Goal: Information Seeking & Learning: Check status

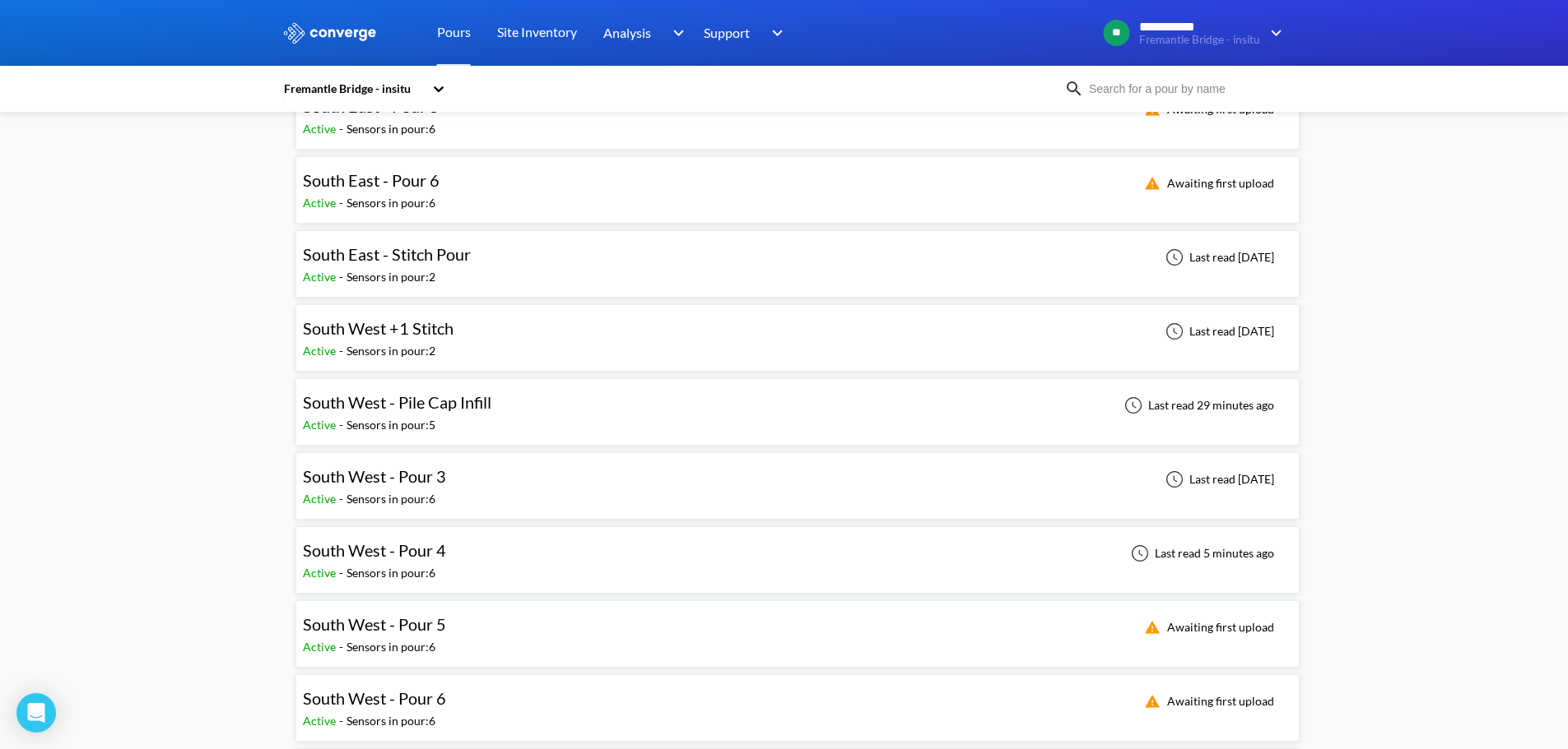
scroll to position [740, 0]
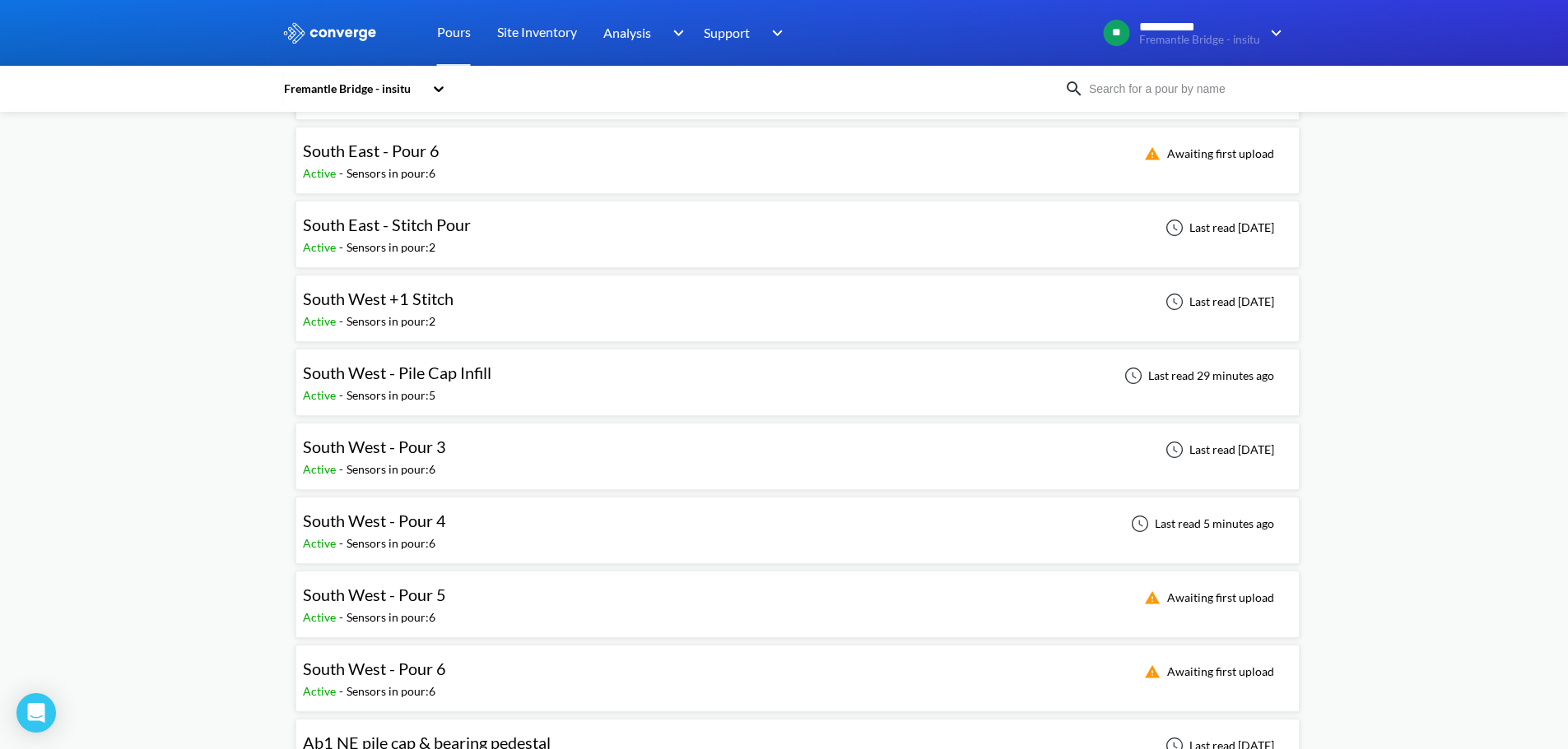
click at [425, 523] on span "South West - Pour 4" at bounding box center [374, 520] width 143 height 20
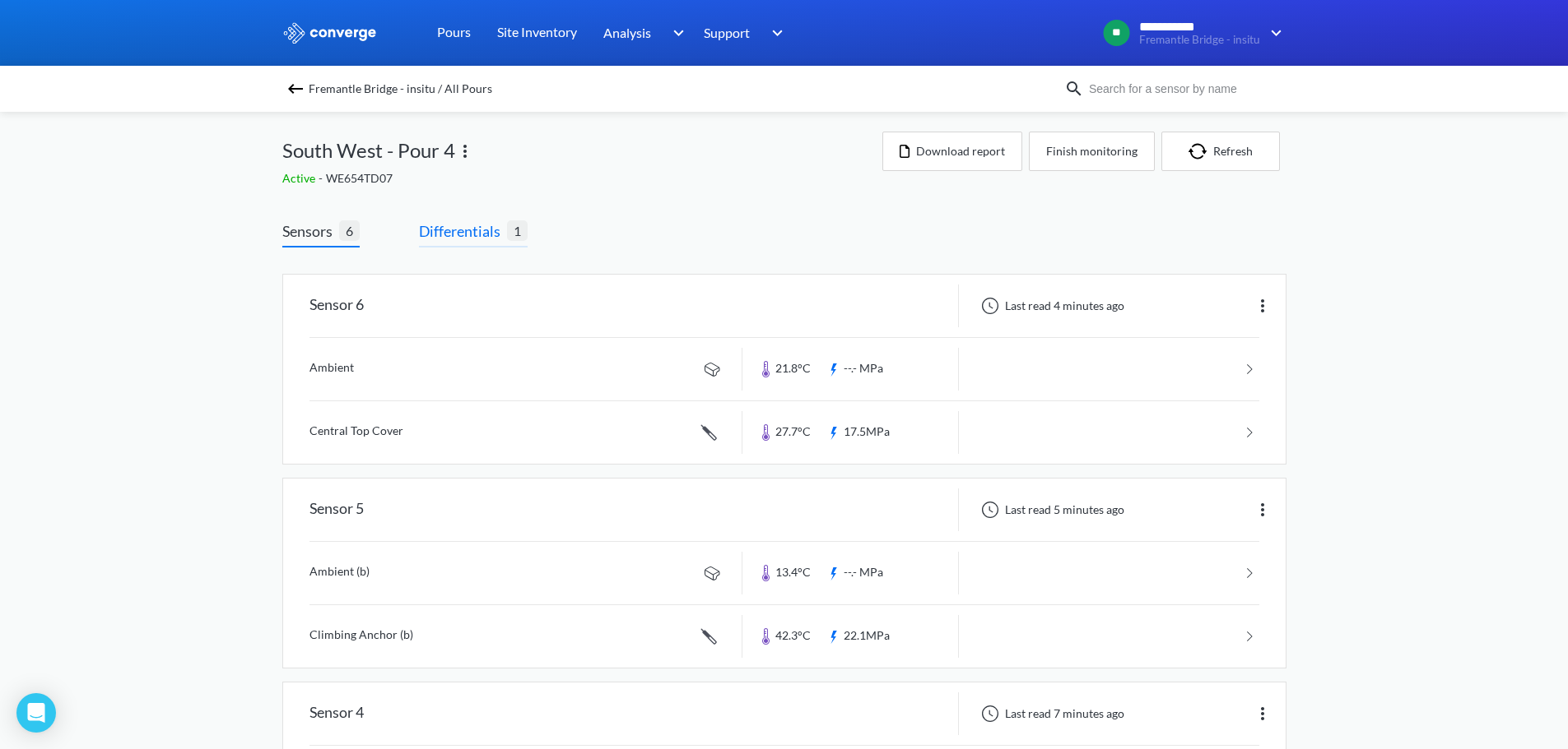
click at [467, 240] on span "Differentials" at bounding box center [463, 231] width 88 height 23
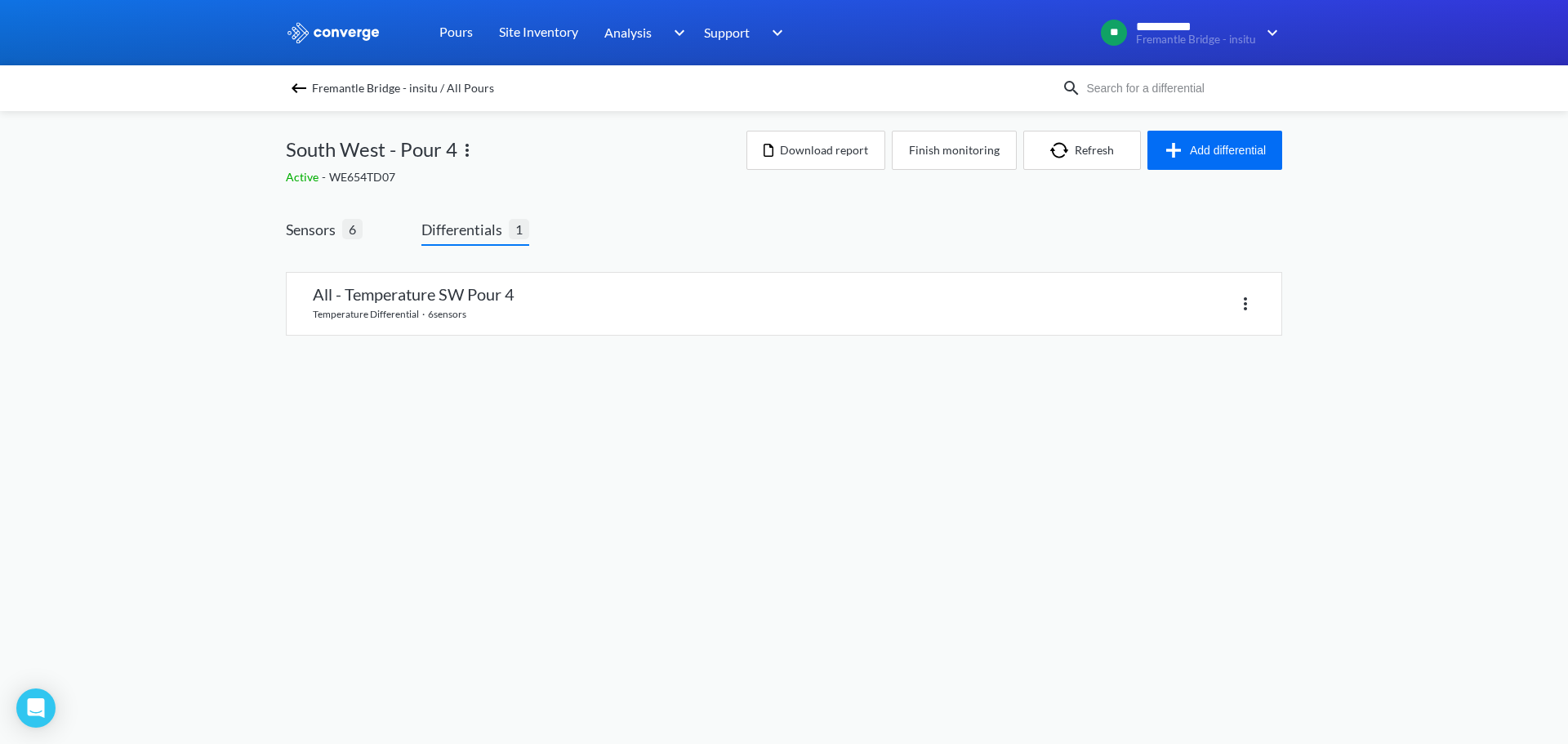
click at [244, 333] on div "**********" at bounding box center [784, 184] width 1568 height 368
click at [467, 304] on link at bounding box center [783, 303] width 994 height 62
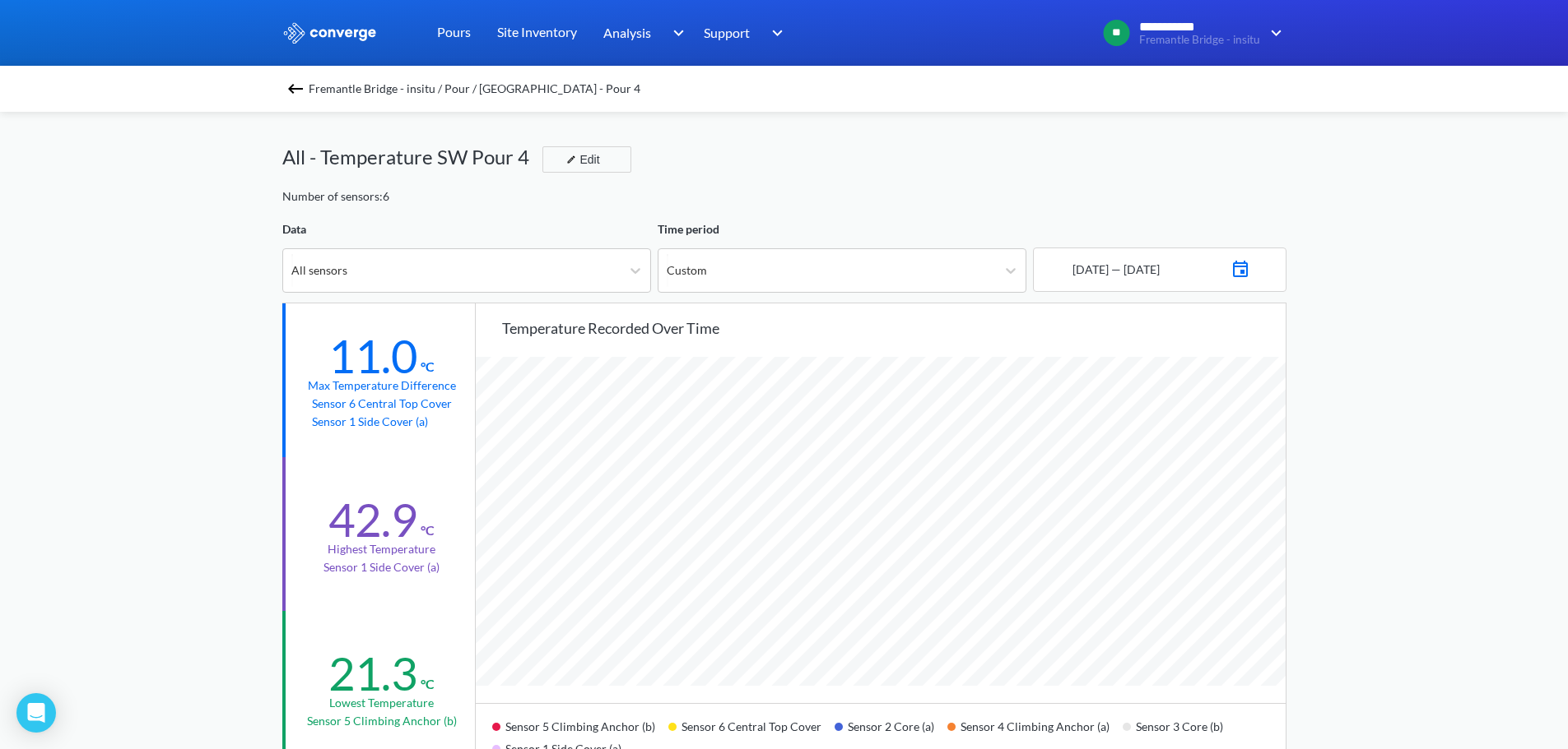
scroll to position [1378, 1568]
click at [158, 416] on div "**********" at bounding box center [784, 689] width 1568 height 1379
drag, startPoint x: 343, startPoint y: 374, endPoint x: 389, endPoint y: 371, distance: 46.1
click at [389, 371] on div "11.0" at bounding box center [373, 356] width 89 height 56
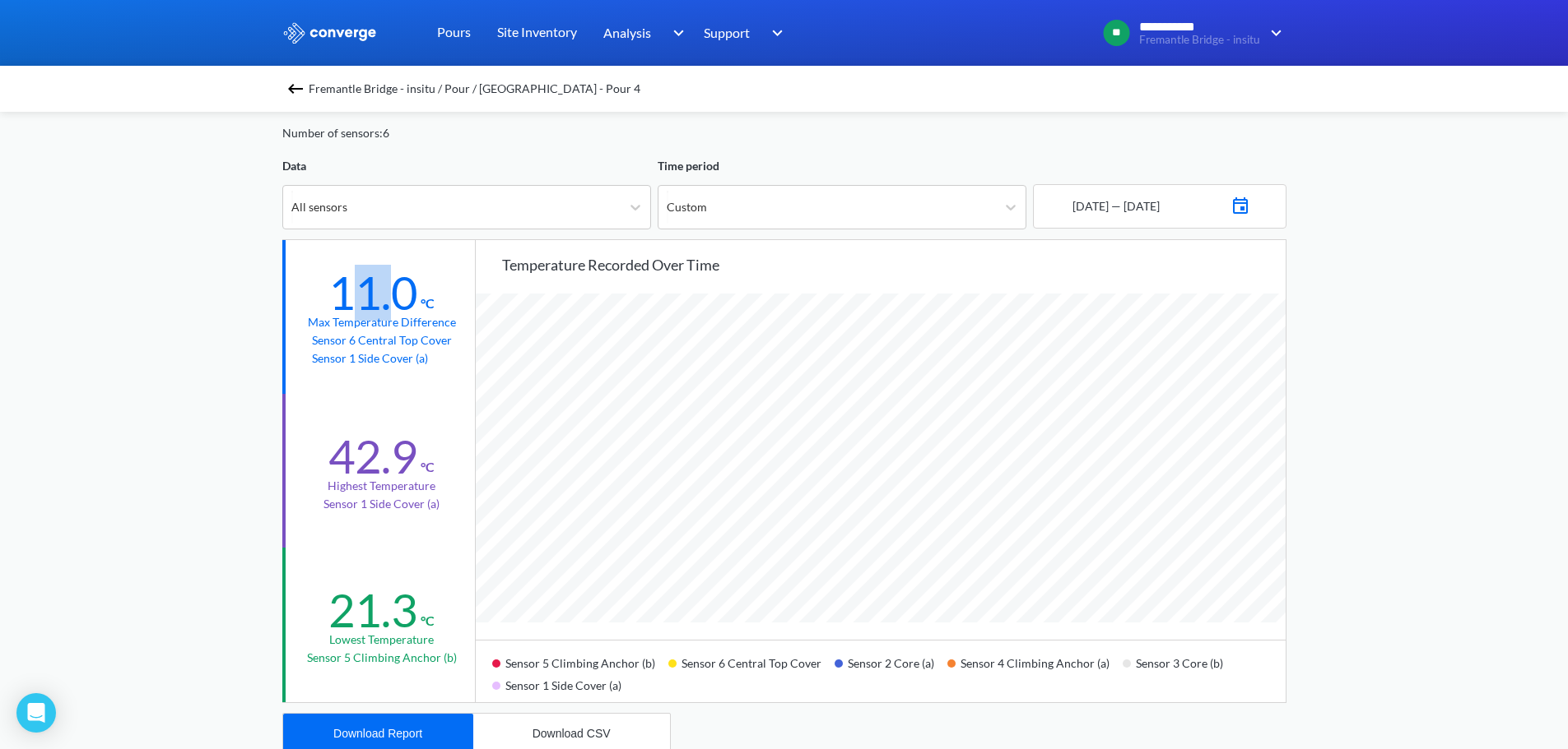
scroll to position [82, 0]
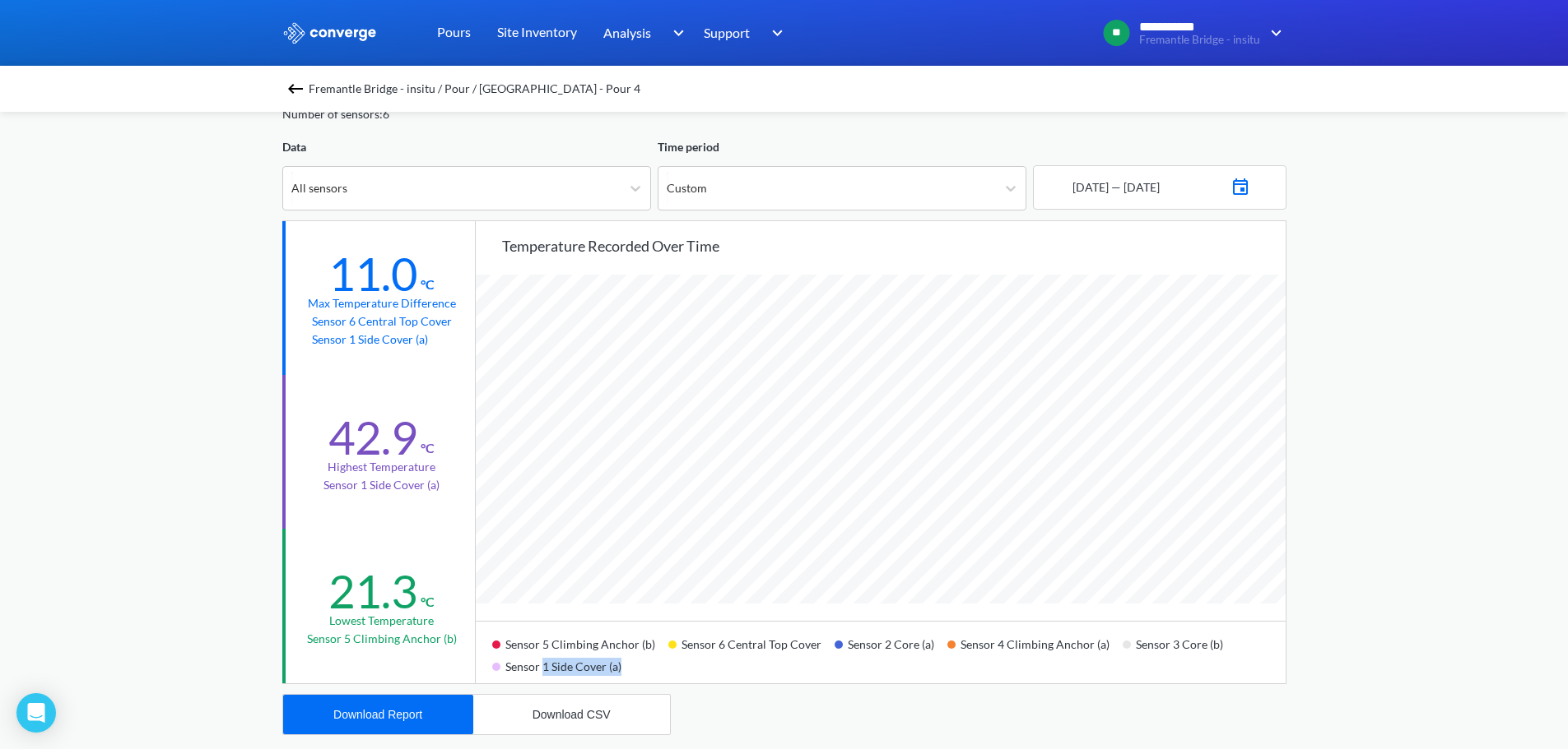
drag, startPoint x: 646, startPoint y: 674, endPoint x: 544, endPoint y: 685, distance: 102.6
click at [544, 685] on div "Fremantle Bridge - insitu / Pour / [GEOGRAPHIC_DATA] - Pour 4 All - Temperature…" at bounding box center [784, 662] width 1004 height 1266
drag, startPoint x: 944, startPoint y: 651, endPoint x: 1091, endPoint y: 647, distance: 147.1
click at [1091, 647] on div "Sensor 4 Climbing Anchor (a)" at bounding box center [1034, 642] width 175 height 22
drag, startPoint x: 734, startPoint y: 650, endPoint x: 804, endPoint y: 642, distance: 70.5
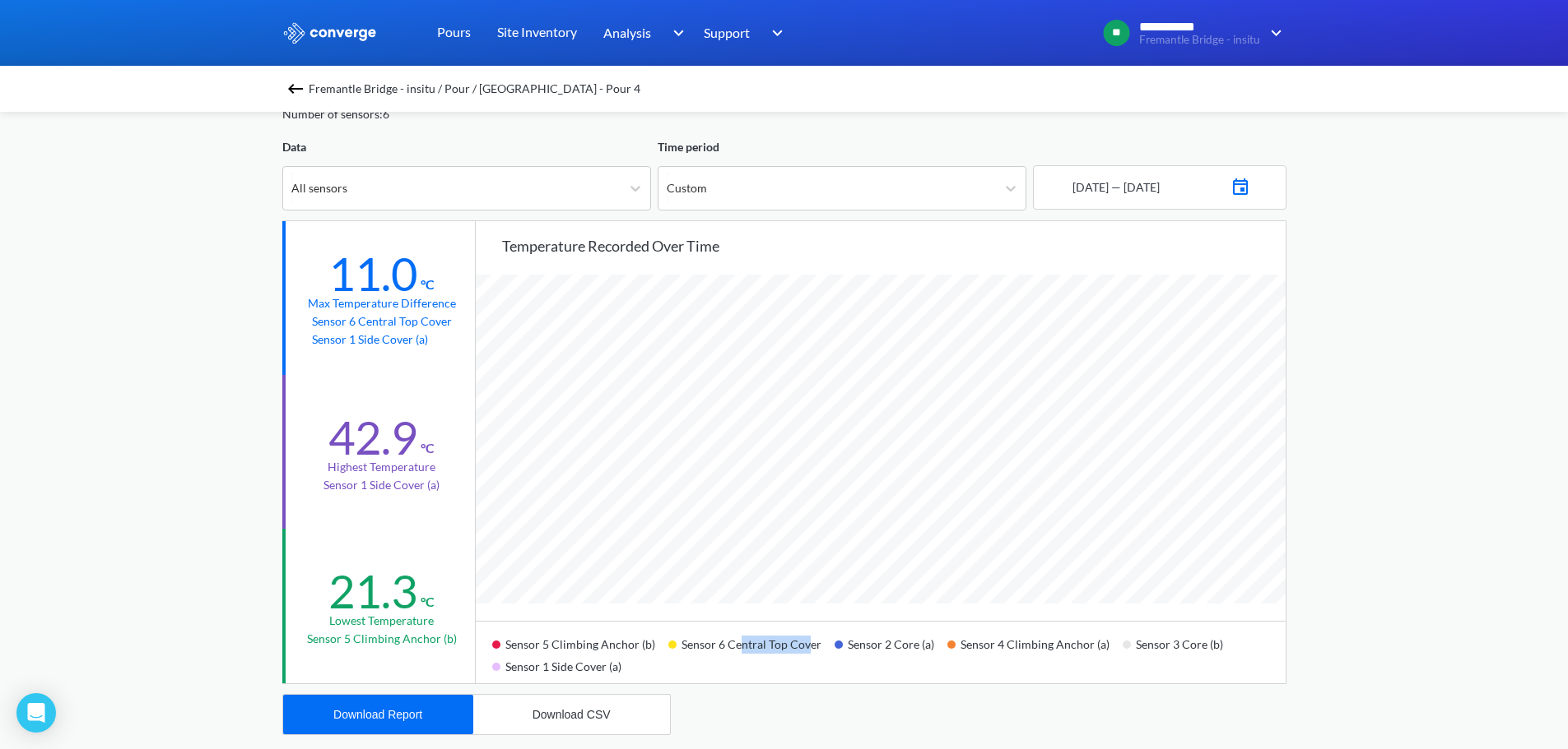
click at [804, 642] on div "Sensor 6 Central Top Cover" at bounding box center [751, 642] width 167 height 22
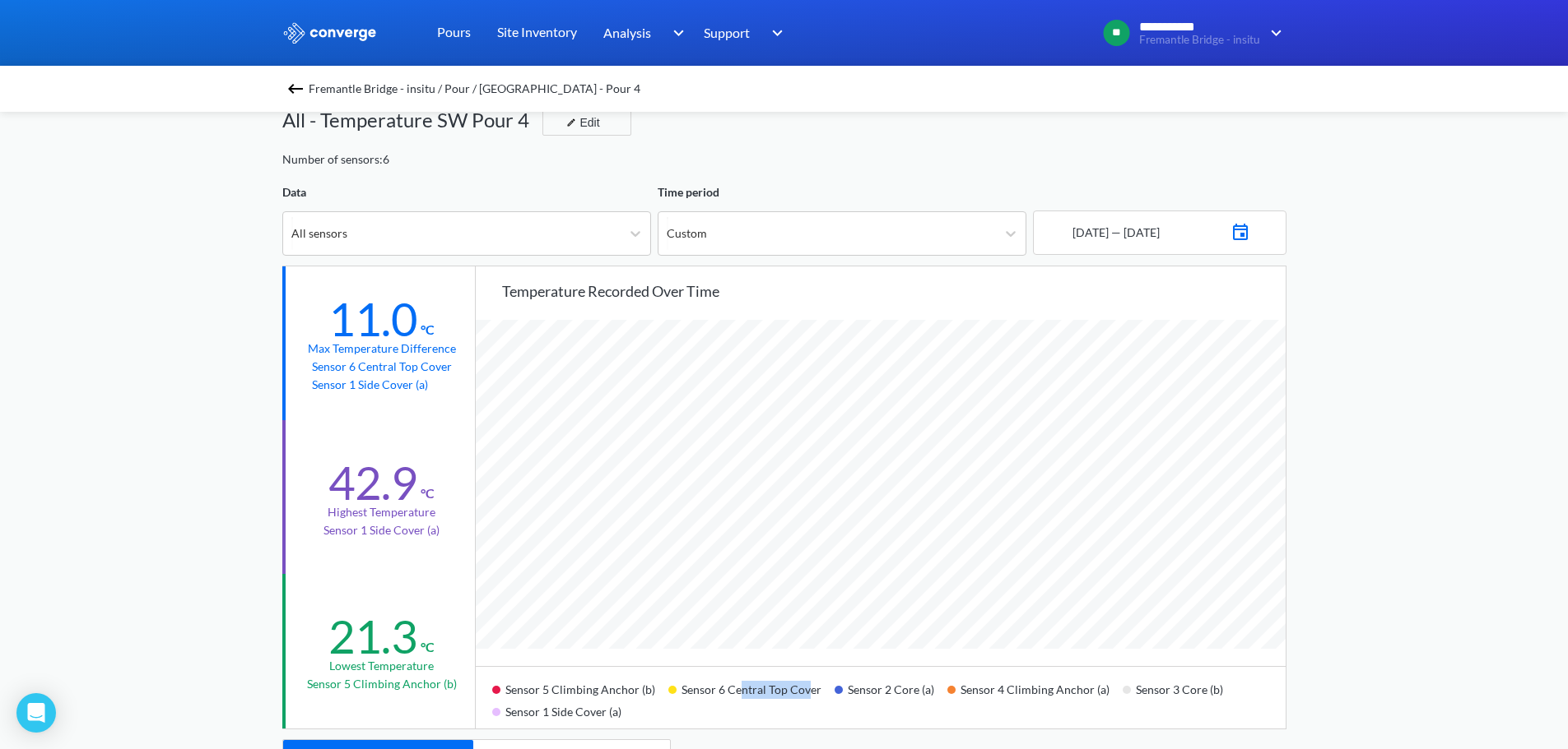
scroll to position [0, 0]
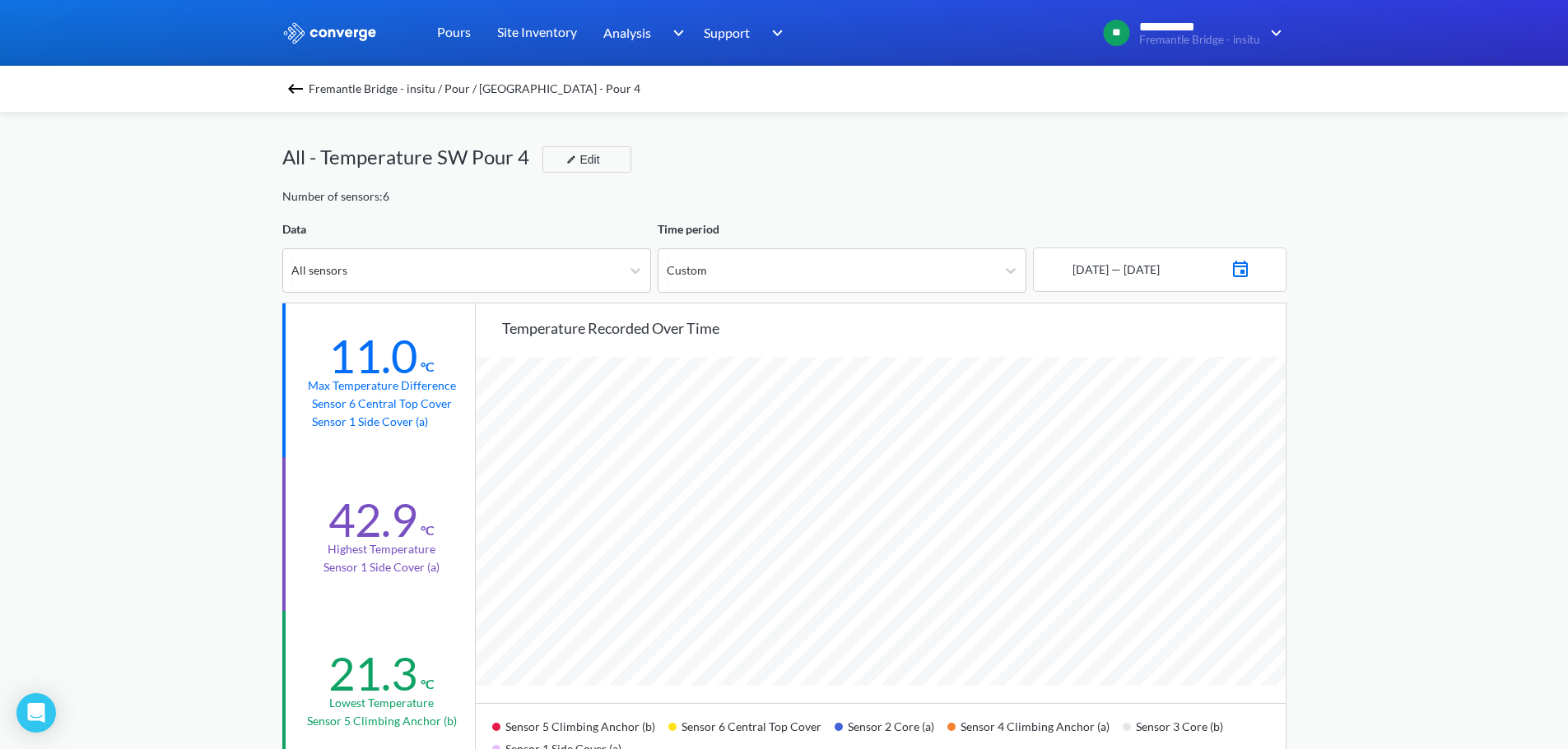
click at [361, 98] on span "Fremantle Bridge - insitu / Pour / [GEOGRAPHIC_DATA] - Pour 4" at bounding box center [474, 89] width 332 height 23
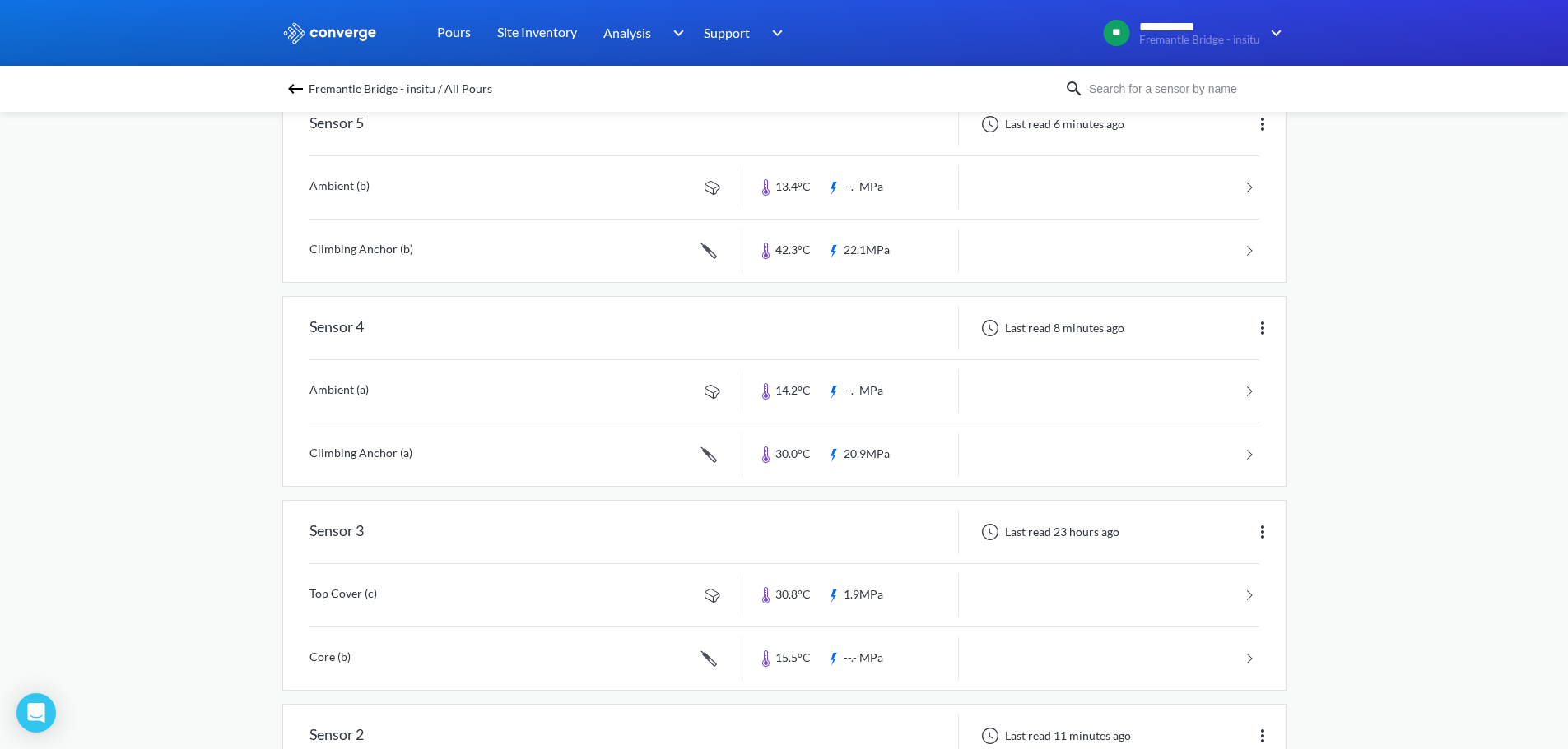
scroll to position [357, 0]
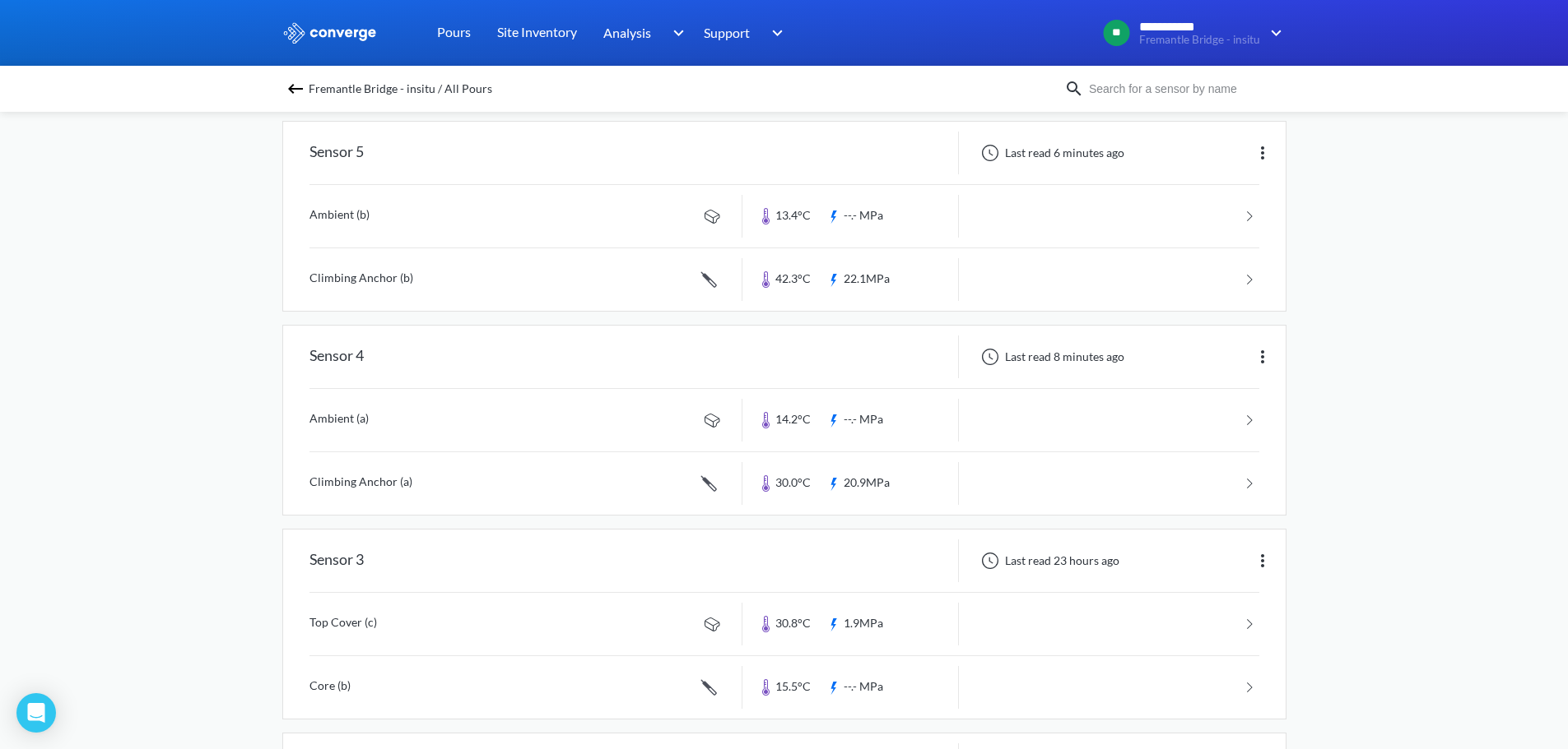
click at [216, 472] on div "**********" at bounding box center [784, 402] width 1568 height 1518
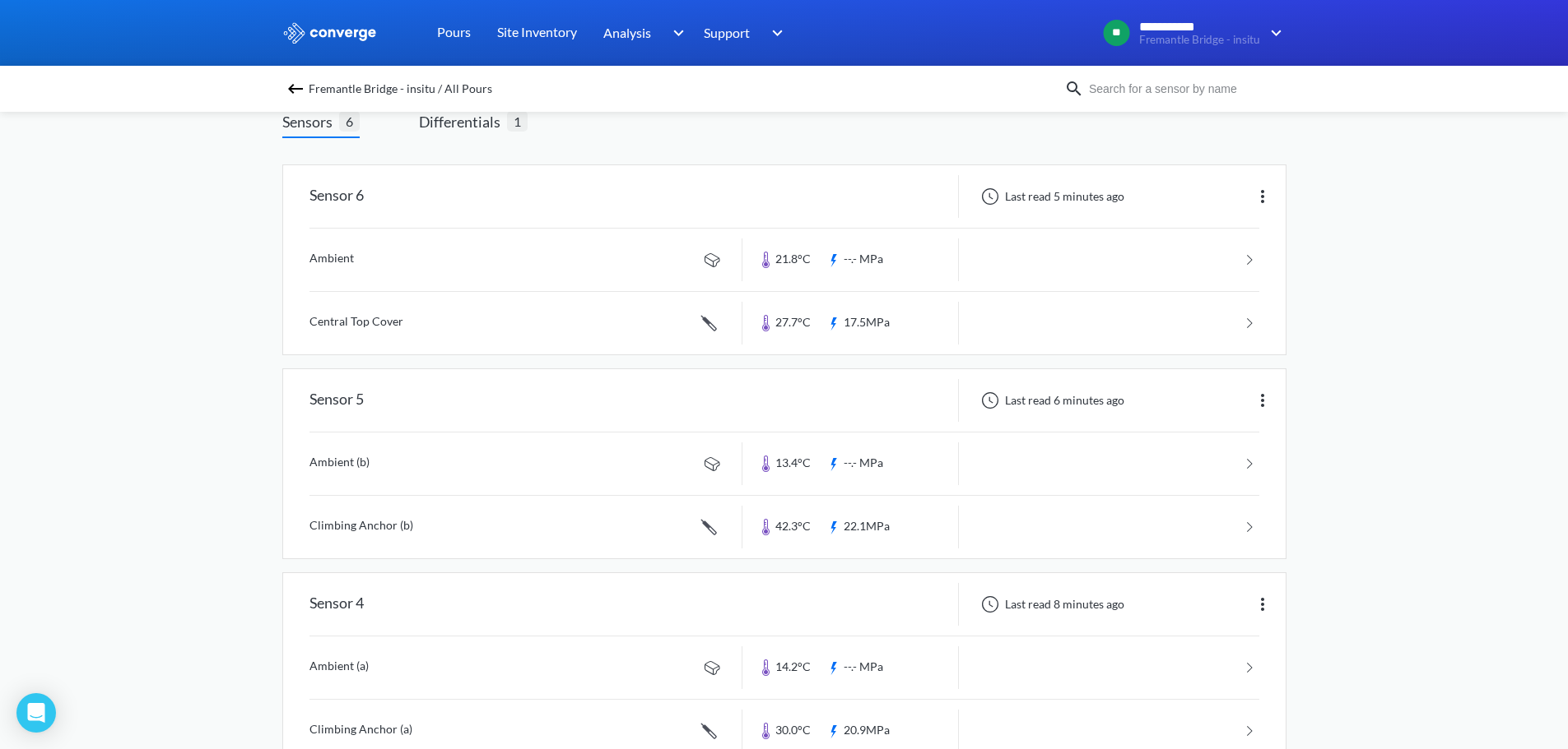
scroll to position [0, 0]
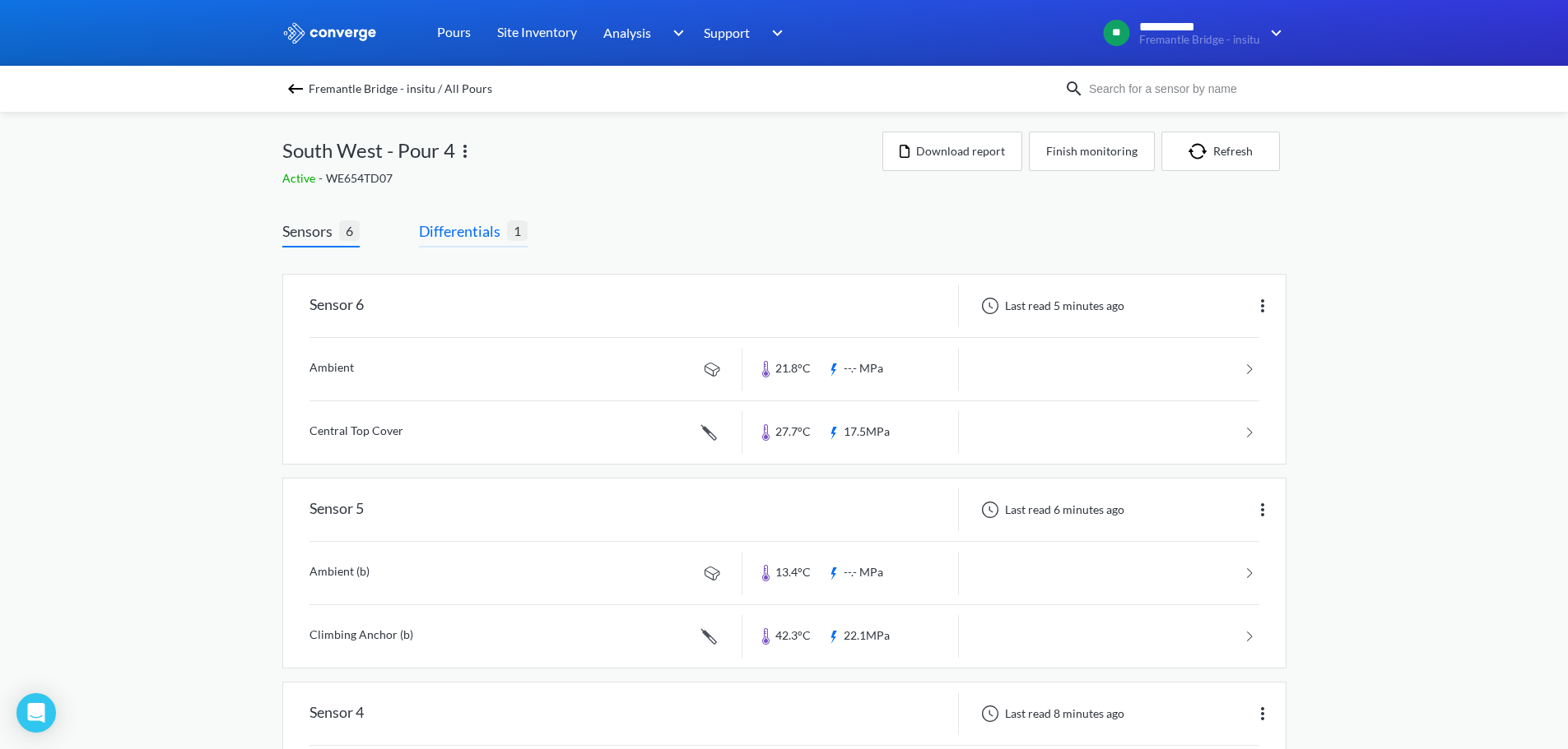
click at [453, 231] on span "Differentials" at bounding box center [463, 231] width 88 height 23
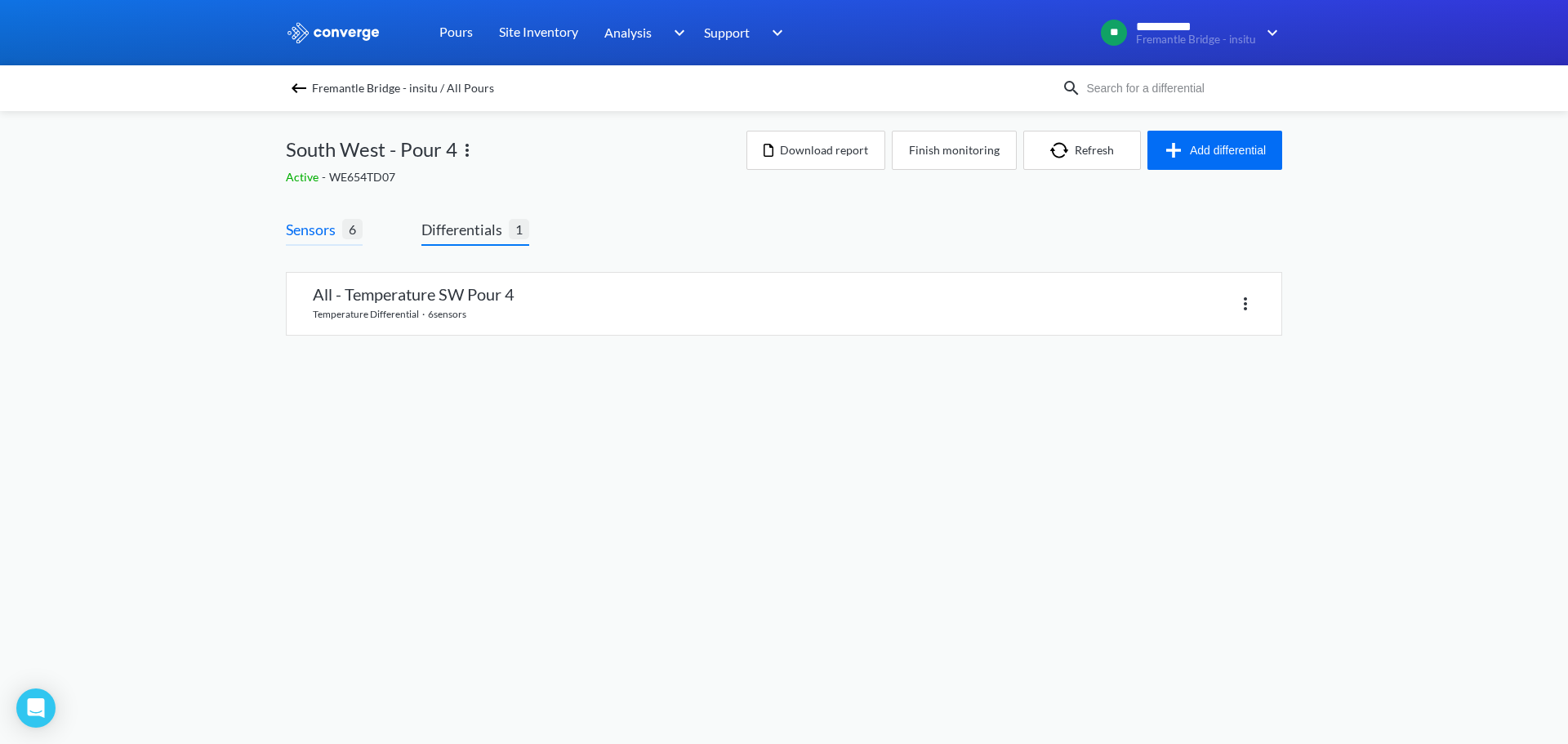
click at [339, 230] on span "Sensors" at bounding box center [314, 229] width 56 height 23
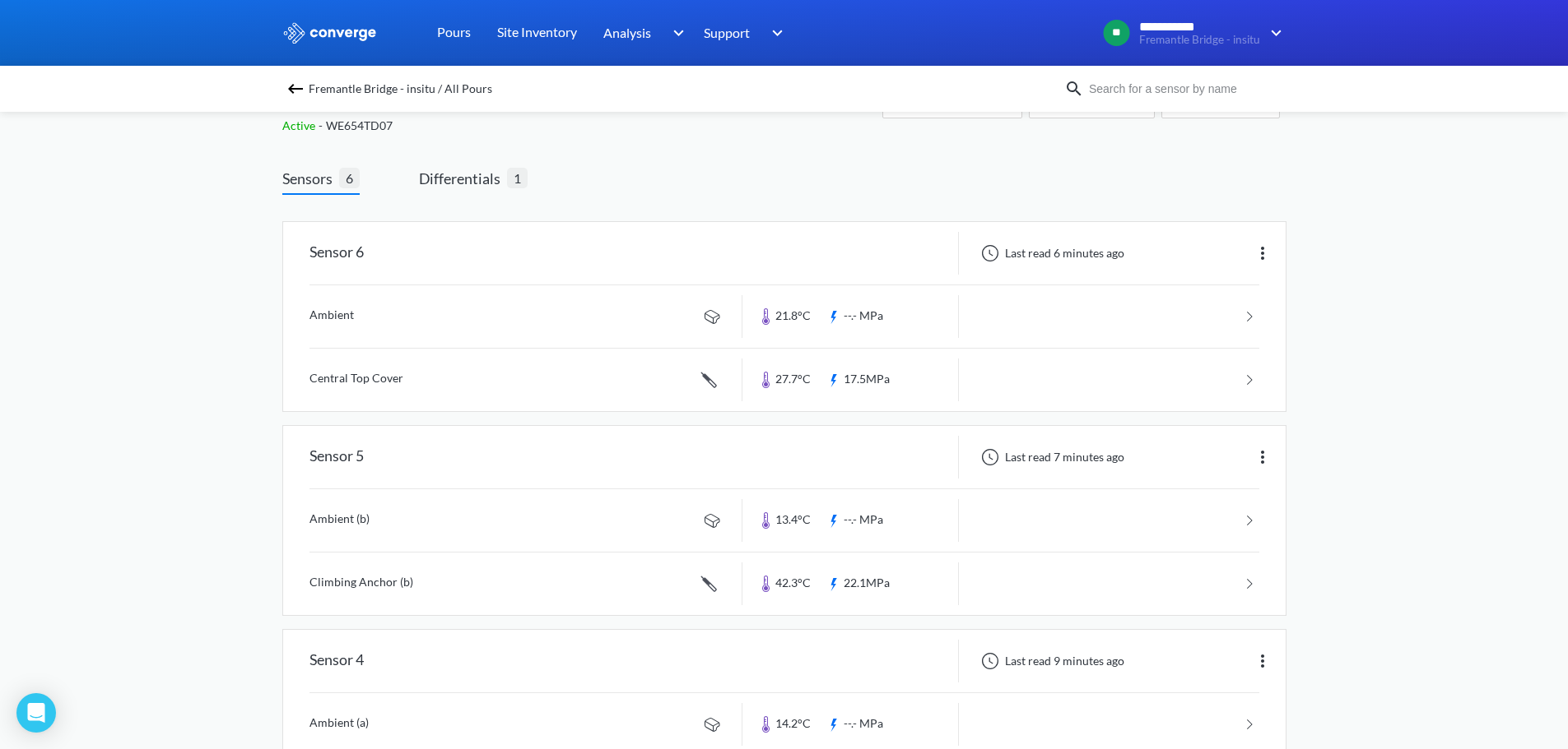
scroll to position [82, 0]
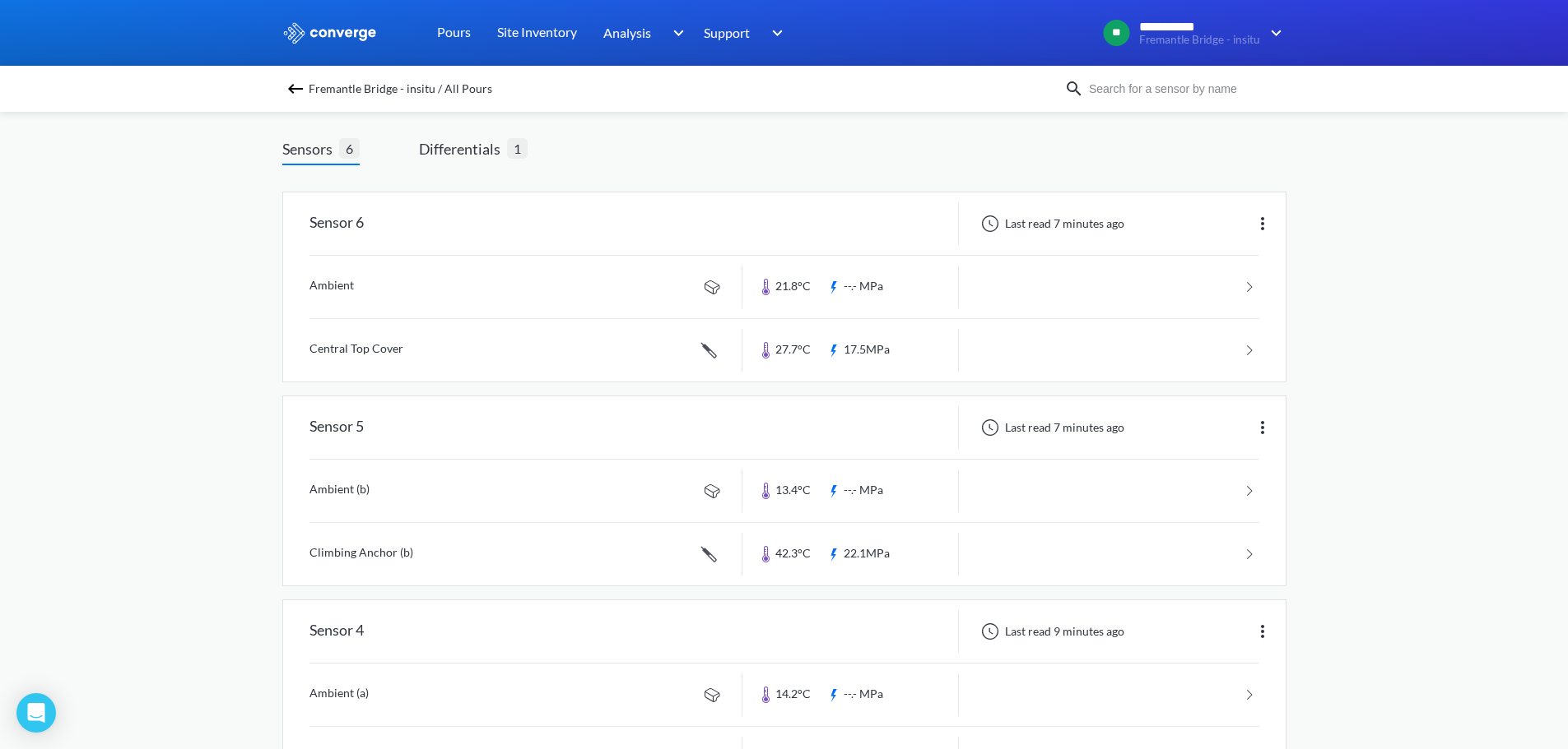
click at [130, 397] on div "**********" at bounding box center [784, 676] width 1568 height 1518
click at [168, 339] on div "**********" at bounding box center [784, 676] width 1568 height 1518
